Goal: Transaction & Acquisition: Obtain resource

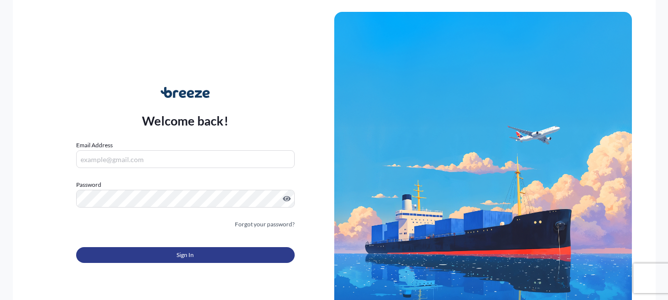
type input "[EMAIL_ADDRESS][DOMAIN_NAME]"
click at [186, 254] on span "Sign In" at bounding box center [184, 255] width 17 height 10
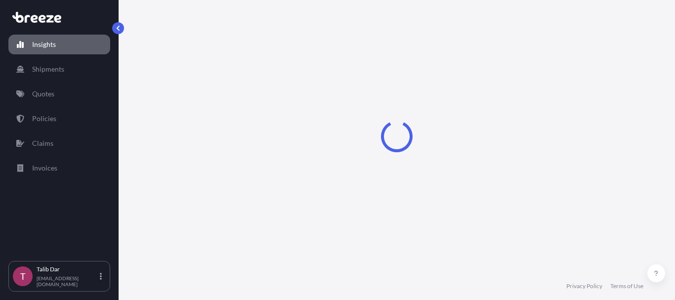
select select "2025"
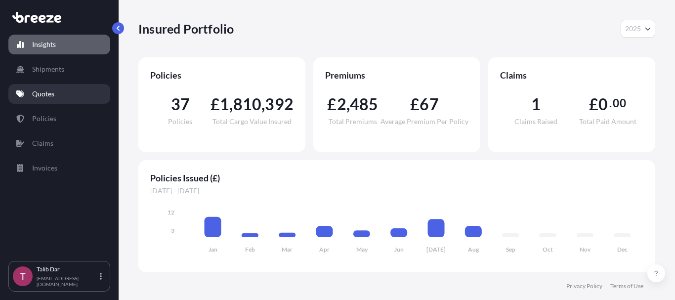
click at [63, 97] on link "Quotes" at bounding box center [59, 94] width 102 height 20
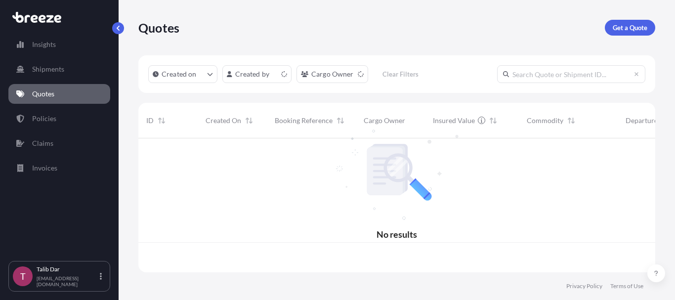
scroll to position [132, 510]
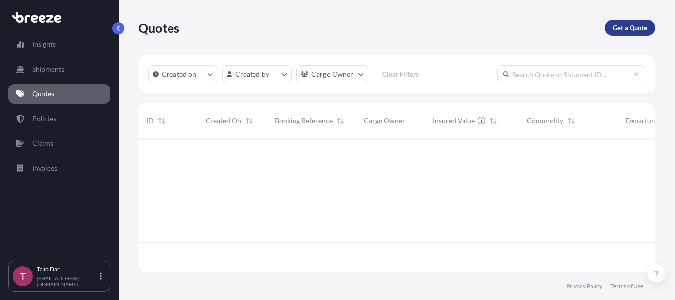
click at [629, 23] on p "Get a Quote" at bounding box center [630, 28] width 35 height 10
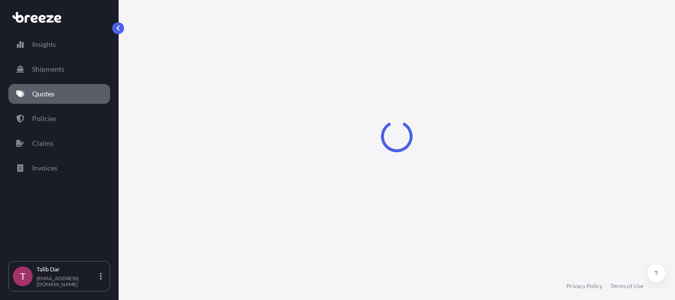
select select "Road"
select select "Sea"
select select "1"
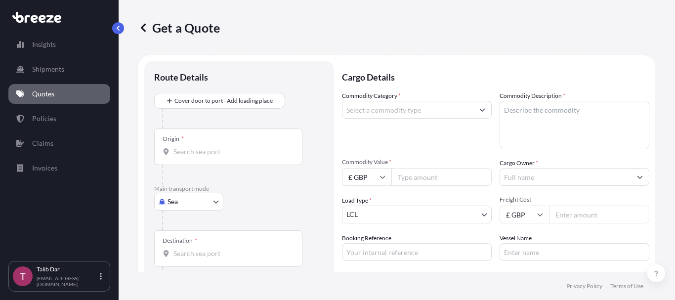
scroll to position [16, 0]
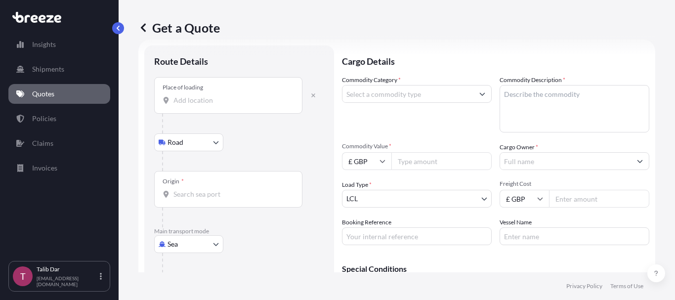
click at [202, 98] on input "Place of loading" at bounding box center [232, 100] width 117 height 10
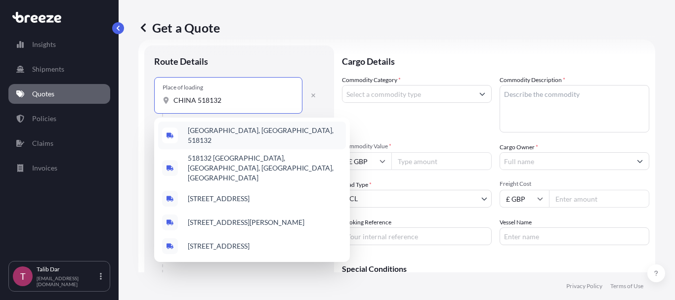
click at [260, 134] on span "[GEOGRAPHIC_DATA], [GEOGRAPHIC_DATA], 518132" at bounding box center [265, 136] width 154 height 20
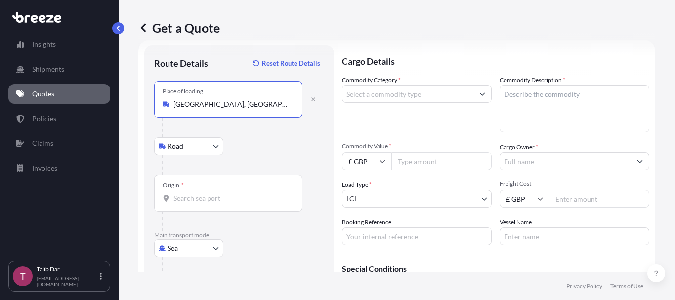
type input "[GEOGRAPHIC_DATA], [GEOGRAPHIC_DATA], 518132"
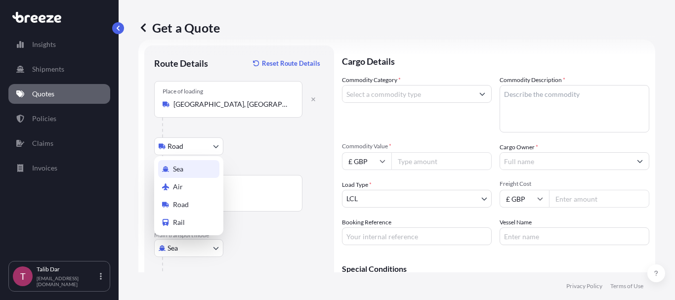
click at [208, 247] on body "Insights Shipments Quotes Policies Claims Invoices T Talib Dar [EMAIL_ADDRESS][…" at bounding box center [337, 150] width 675 height 300
click at [203, 189] on div "Air" at bounding box center [188, 187] width 61 height 18
select select "Air"
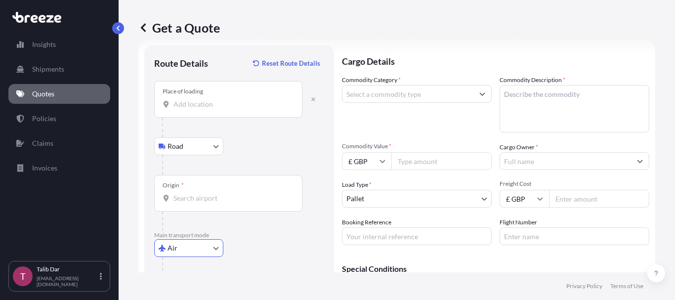
click at [204, 199] on input "Origin *" at bounding box center [232, 198] width 117 height 10
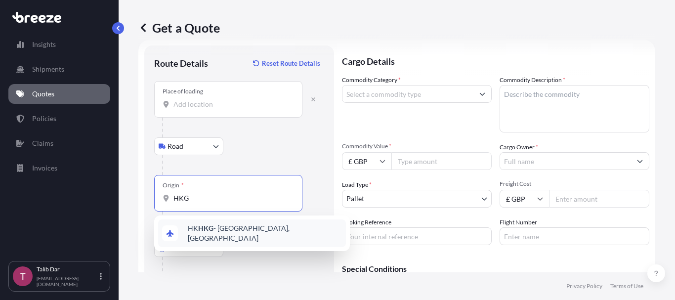
click at [239, 234] on span "HK HKG - [GEOGRAPHIC_DATA], [GEOGRAPHIC_DATA]" at bounding box center [265, 233] width 154 height 20
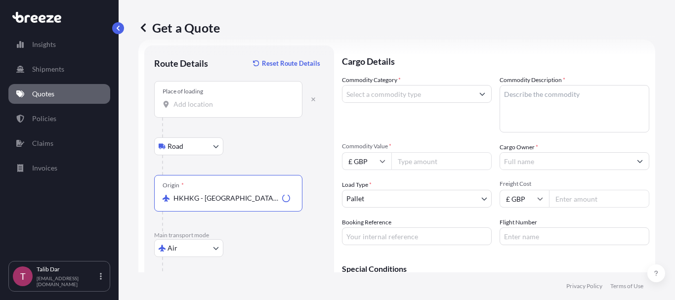
type input "HKHKG - [GEOGRAPHIC_DATA], [GEOGRAPHIC_DATA]"
click at [291, 232] on p "Main transport mode" at bounding box center [239, 235] width 170 height 8
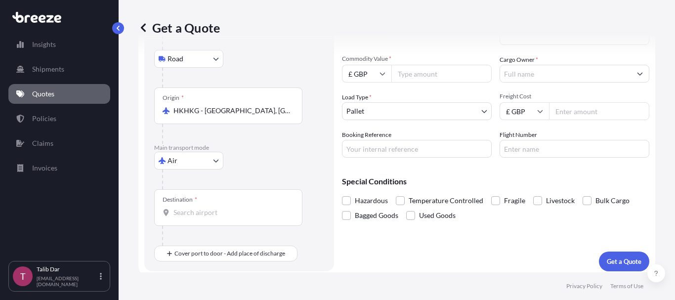
scroll to position [108, 0]
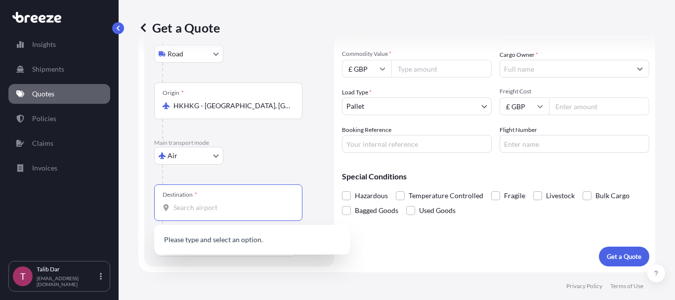
click at [208, 210] on input "Destination *" at bounding box center [232, 208] width 117 height 10
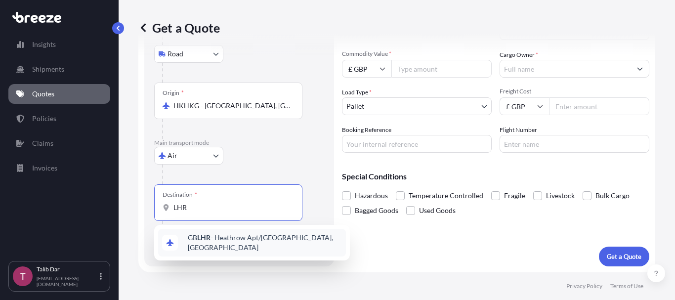
click at [242, 243] on span "GB LHR - Heathrow Apt/[GEOGRAPHIC_DATA], [GEOGRAPHIC_DATA]" at bounding box center [265, 243] width 154 height 20
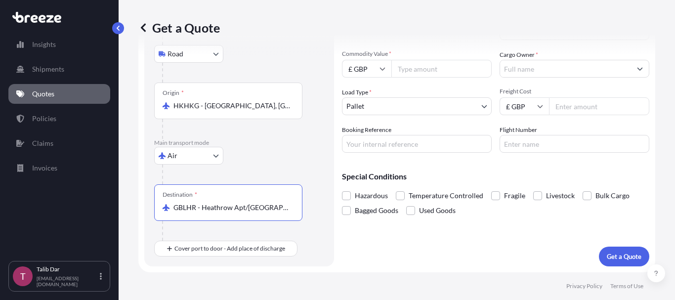
type input "GBLHR - Heathrow Apt/[GEOGRAPHIC_DATA], [GEOGRAPHIC_DATA]"
click at [311, 160] on div "Air Sea Air Road Rail" at bounding box center [239, 156] width 170 height 18
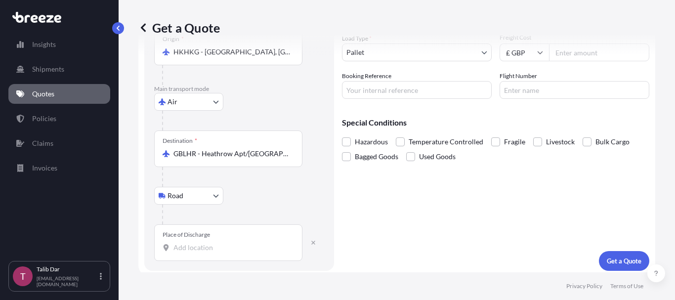
scroll to position [167, 0]
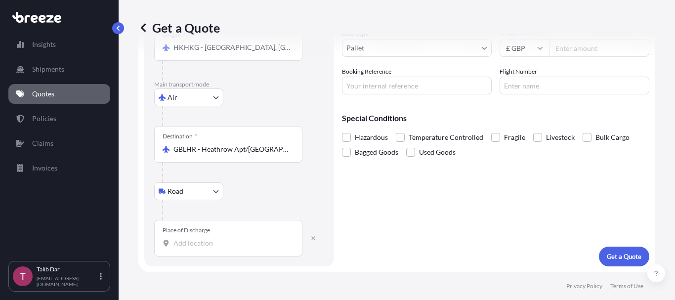
click at [216, 243] on input "Place of Discharge" at bounding box center [232, 243] width 117 height 10
click at [195, 249] on div "Place of Discharge HP" at bounding box center [228, 238] width 148 height 37
click at [195, 248] on input "HP" at bounding box center [232, 243] width 117 height 10
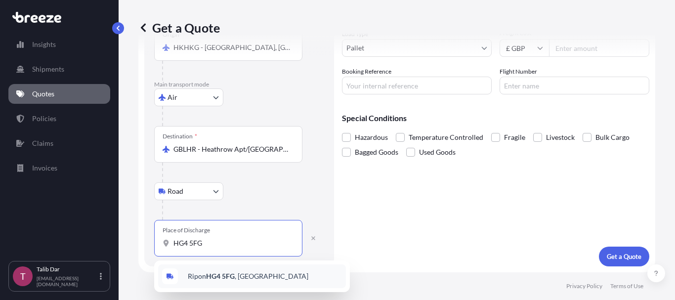
click at [214, 286] on div "Ripon HG4 5FG , [GEOGRAPHIC_DATA]" at bounding box center [252, 277] width 188 height 24
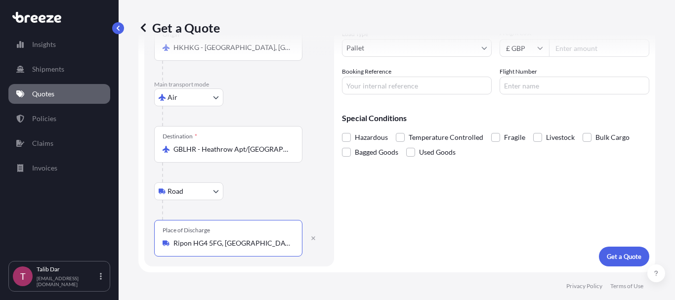
type input "Ripon HG4 5FG, [GEOGRAPHIC_DATA]"
click at [230, 279] on b "Ripon HG4 5FG, [GEOGRAPHIC_DATA]" at bounding box center [248, 276] width 121 height 8
click at [437, 248] on div "Cargo Details Commodity Category * Commodity Description * Commodity Value * £ …" at bounding box center [496, 81] width 308 height 372
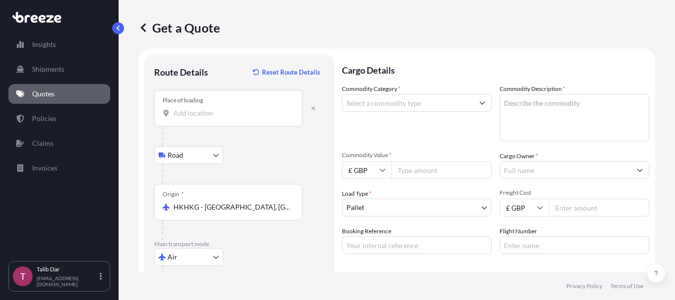
scroll to position [0, 0]
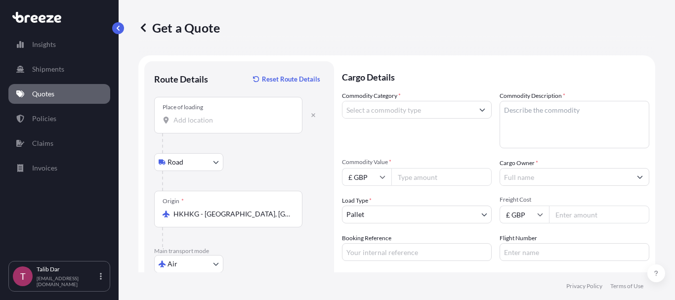
click at [401, 110] on input "Commodity Category *" at bounding box center [408, 110] width 131 height 18
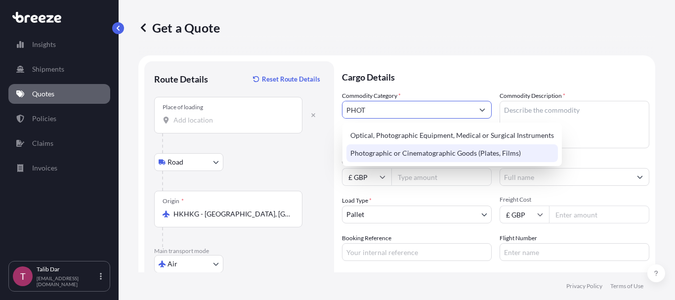
click at [419, 149] on div "Photographic or Cinematographic Goods (Plates, Films)" at bounding box center [453, 153] width 212 height 18
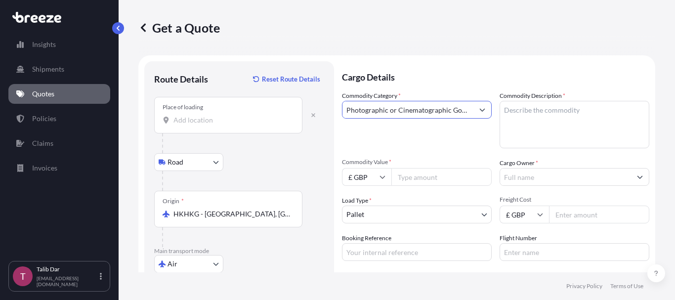
type input "Photographic or Cinematographic Goods (Plates, Films)"
click at [543, 116] on textarea "Commodity Description *" at bounding box center [575, 124] width 150 height 47
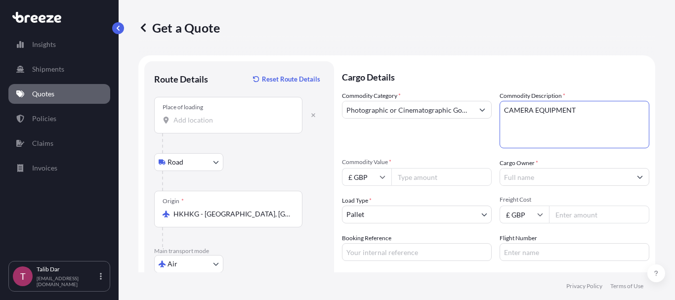
type textarea "CAMERA EQUIPMENT"
click at [435, 176] on input "Commodity Value *" at bounding box center [442, 177] width 100 height 18
type input "33274.50"
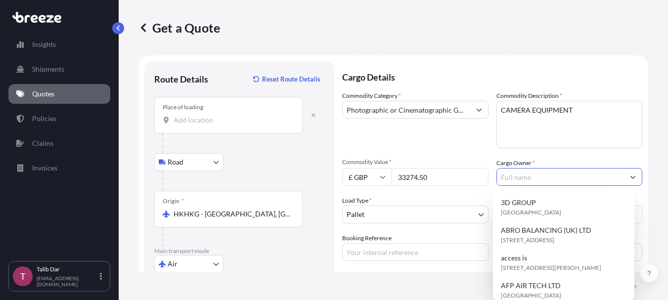
click at [548, 173] on input "Cargo Owner *" at bounding box center [561, 177] width 128 height 18
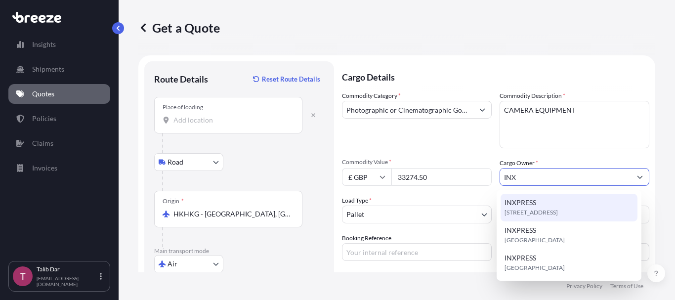
click at [558, 209] on span "[STREET_ADDRESS]" at bounding box center [531, 213] width 53 height 10
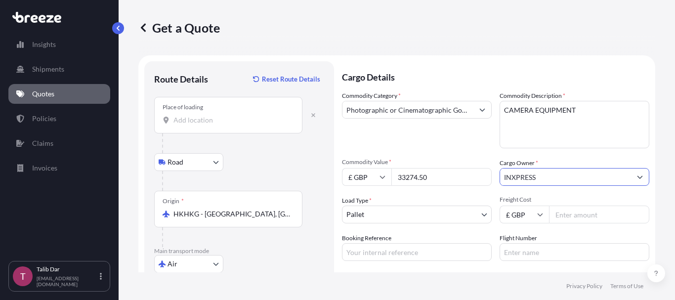
type input "INXPRESS"
click at [495, 153] on div "Commodity Category * Photographic or Cinematographic Goods (Plates, Films) Comm…" at bounding box center [496, 176] width 308 height 170
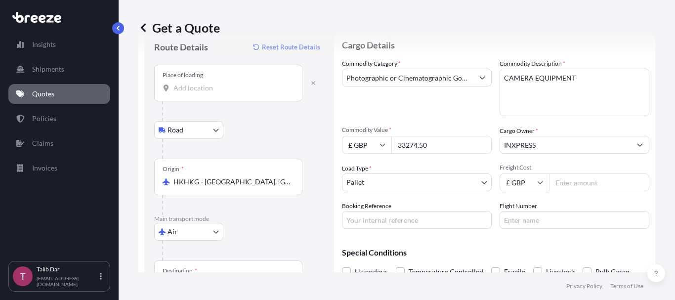
scroll to position [49, 0]
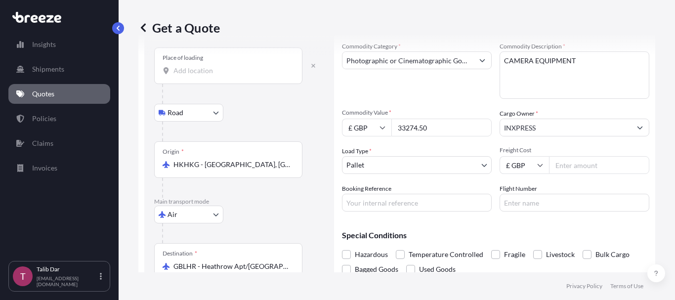
click at [477, 174] on body "Insights Shipments Quotes Policies Claims Invoices T Talib Dar [EMAIL_ADDRESS][…" at bounding box center [337, 150] width 675 height 300
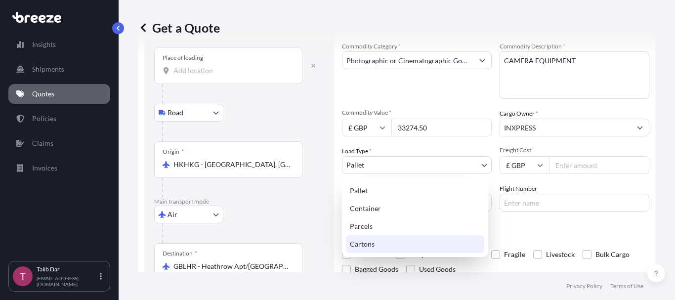
click at [406, 241] on div "Cartons" at bounding box center [415, 244] width 138 height 18
select select "4"
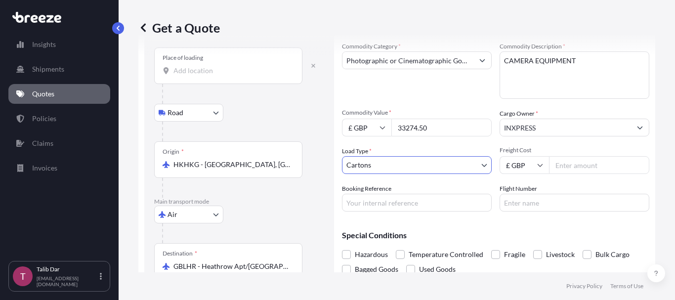
click at [577, 166] on input "Freight Cost" at bounding box center [599, 165] width 100 height 18
type input "3832.95"
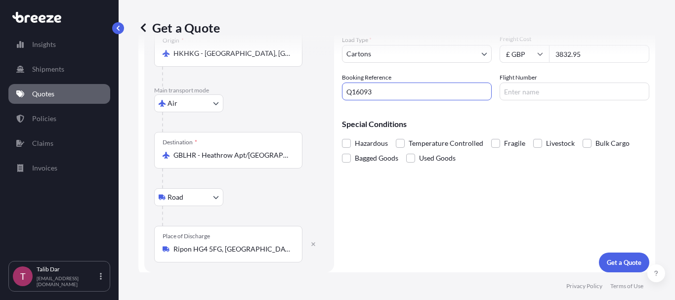
scroll to position [167, 0]
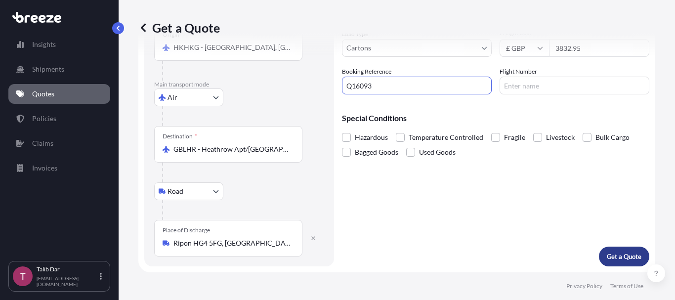
type input "Q16093"
click at [611, 257] on p "Get a Quote" at bounding box center [624, 257] width 35 height 10
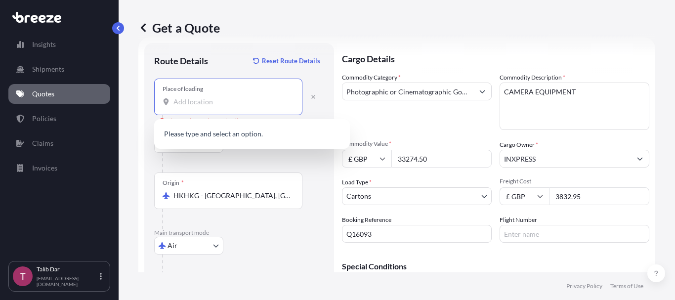
click at [237, 99] on input "Place of loading Please select a place of loading" at bounding box center [232, 102] width 117 height 10
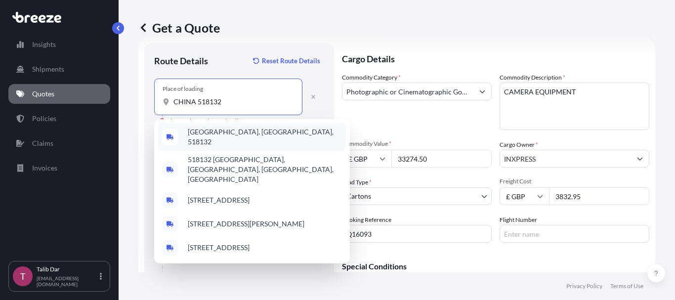
click at [223, 139] on span "[GEOGRAPHIC_DATA], [GEOGRAPHIC_DATA], 518132" at bounding box center [265, 137] width 154 height 20
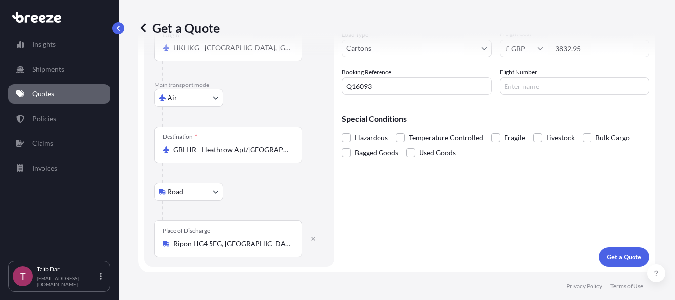
scroll to position [167, 0]
type input "[GEOGRAPHIC_DATA], [GEOGRAPHIC_DATA], 518132"
click at [615, 260] on p "Get a Quote" at bounding box center [624, 257] width 35 height 10
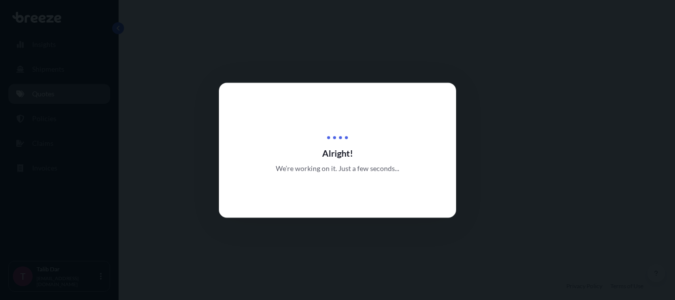
select select "Road"
select select "Air"
select select "Road"
select select "4"
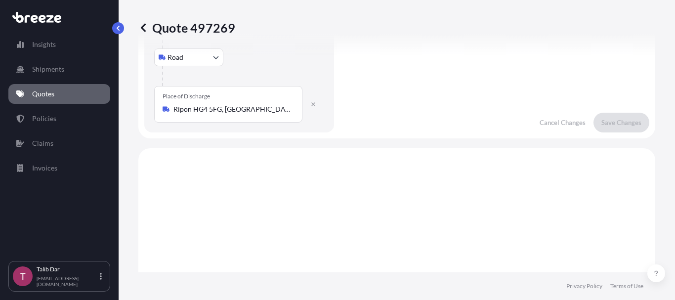
scroll to position [99, 0]
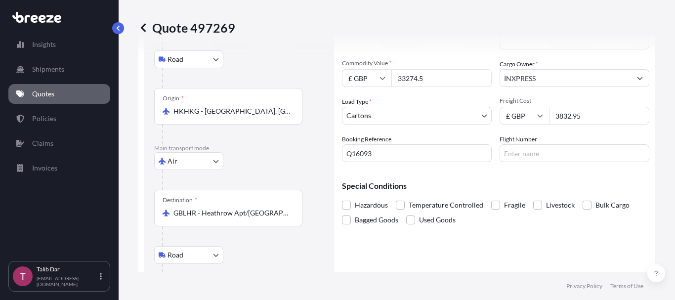
drag, startPoint x: 587, startPoint y: 119, endPoint x: 496, endPoint y: 128, distance: 90.9
click at [496, 128] on div "Commodity Category * Photographic or Cinematographic Goods (Plates, Films) Comm…" at bounding box center [496, 77] width 308 height 170
type input "3465.70"
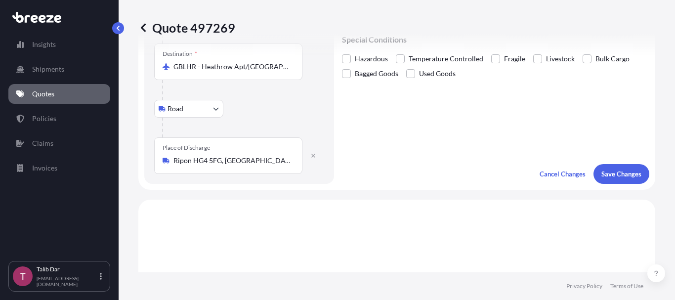
scroll to position [247, 0]
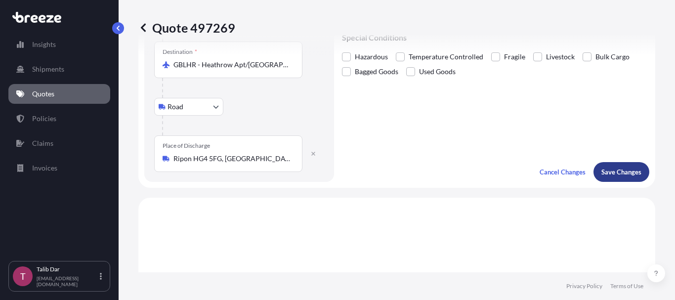
click at [610, 173] on p "Save Changes" at bounding box center [622, 172] width 40 height 10
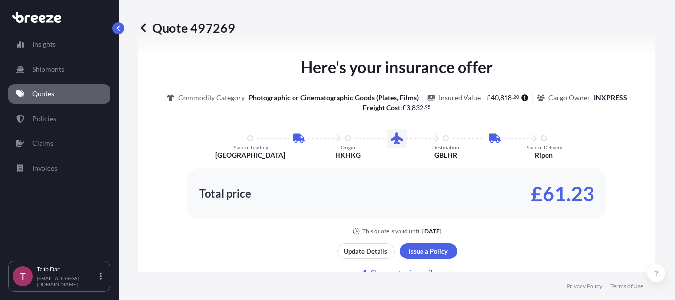
select select "Road"
select select "Air"
select select "Road"
select select "4"
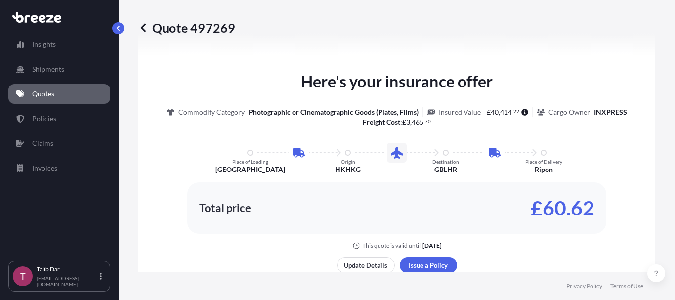
scroll to position [593, 0]
